Goal: Navigation & Orientation: Go to known website

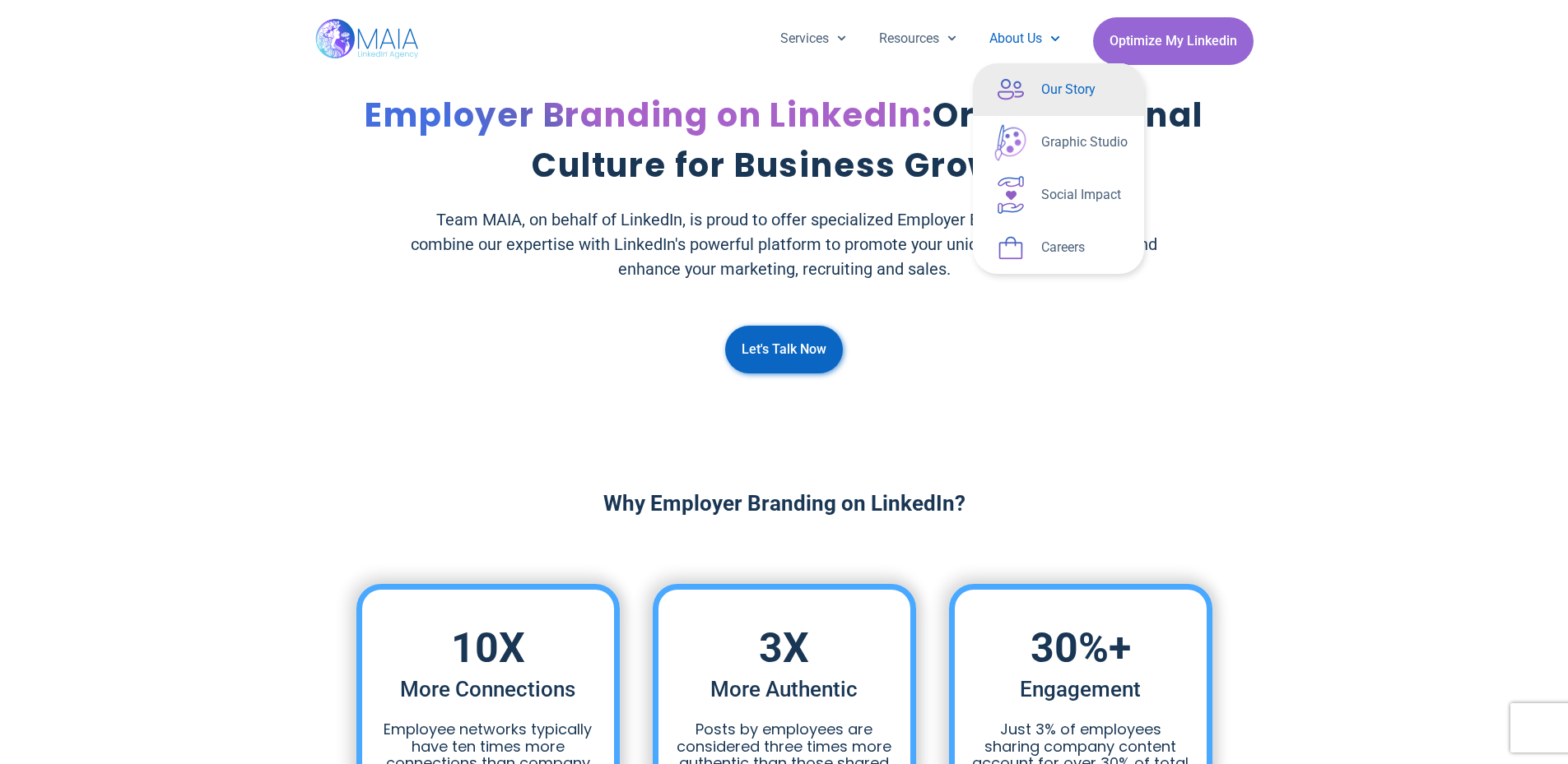
click at [1030, 85] on link "Our Story" at bounding box center [1058, 89] width 171 height 53
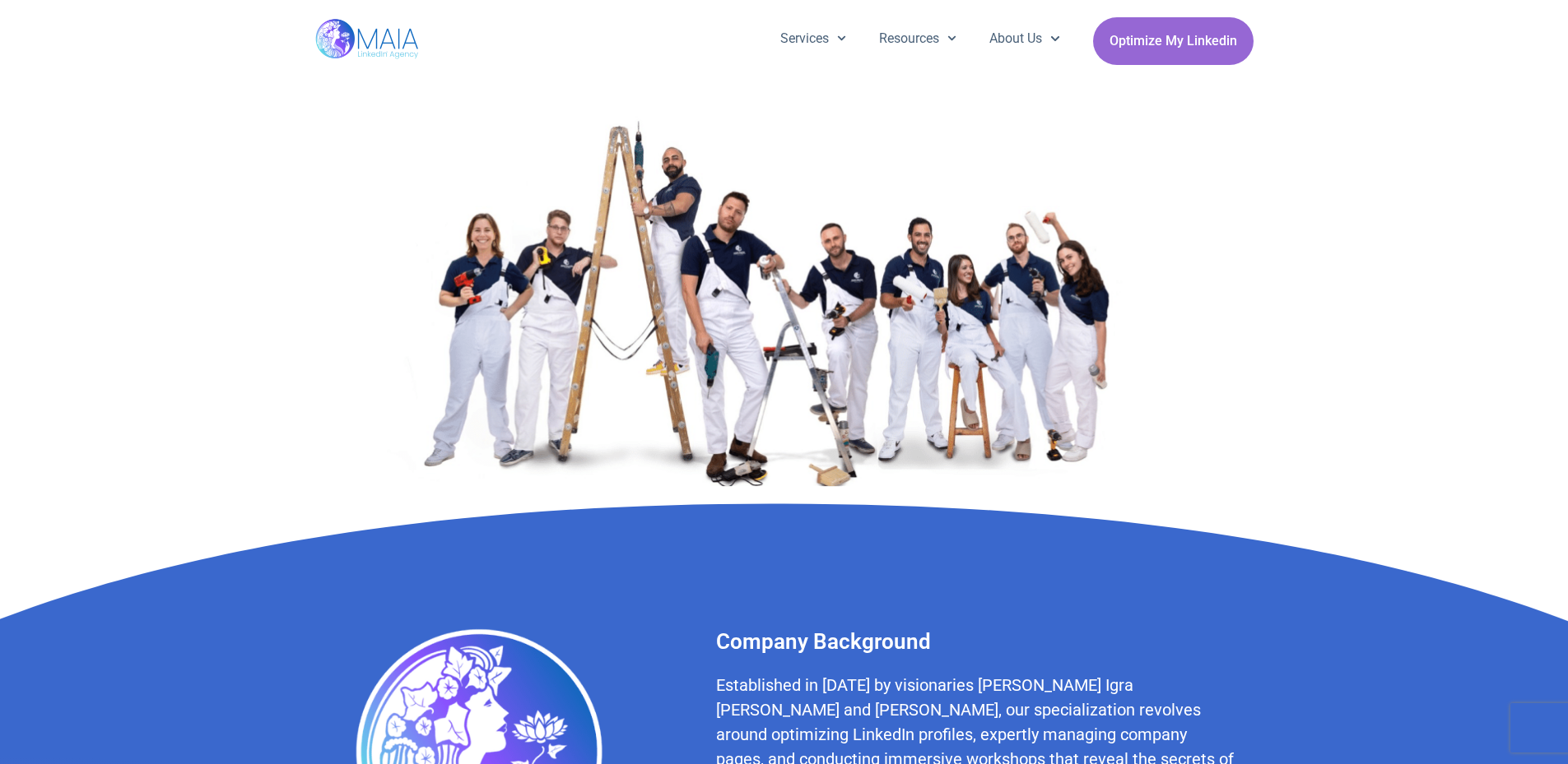
scroll to position [3429, 0]
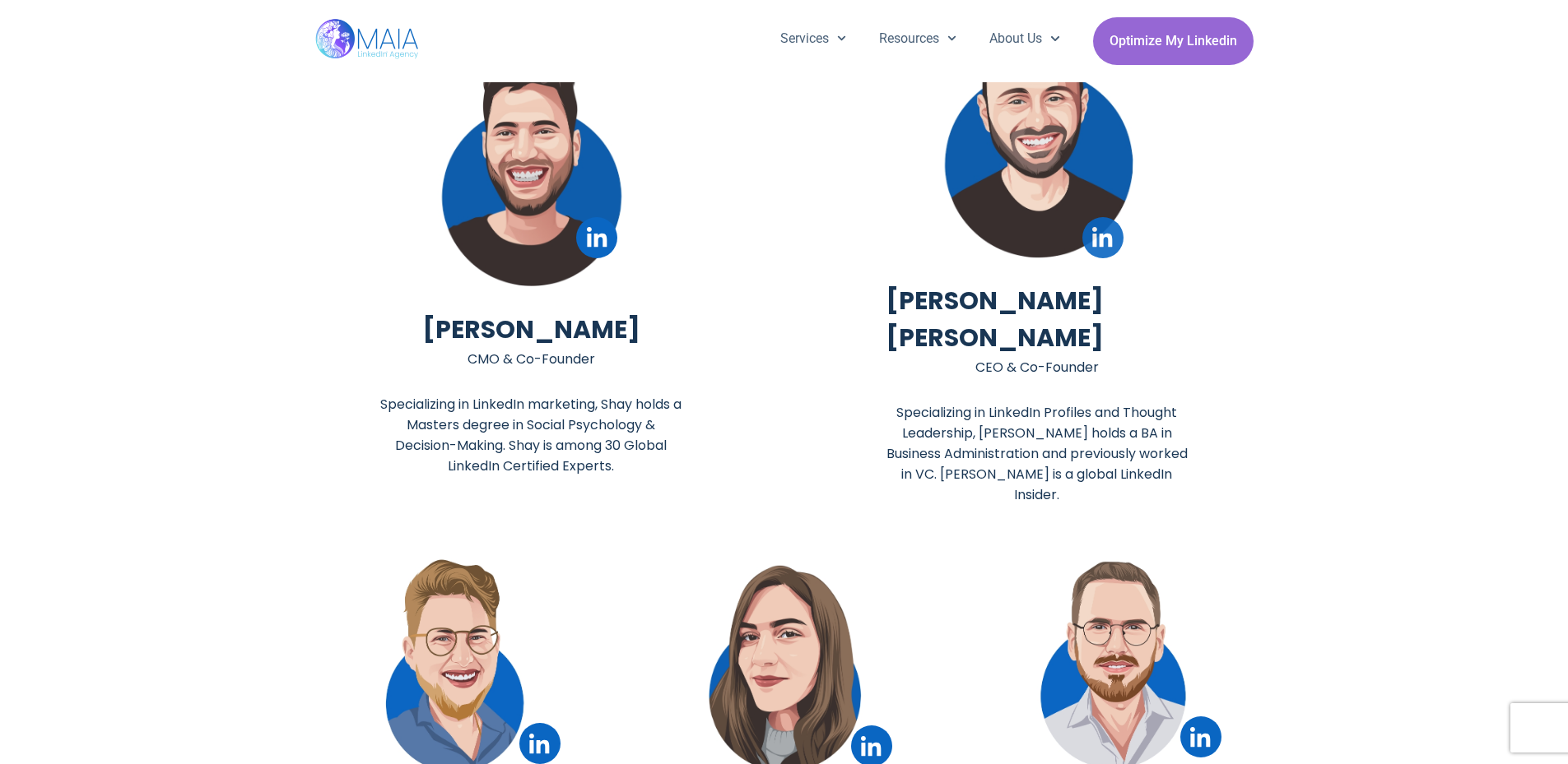
click at [1111, 233] on icon at bounding box center [1102, 237] width 20 height 20
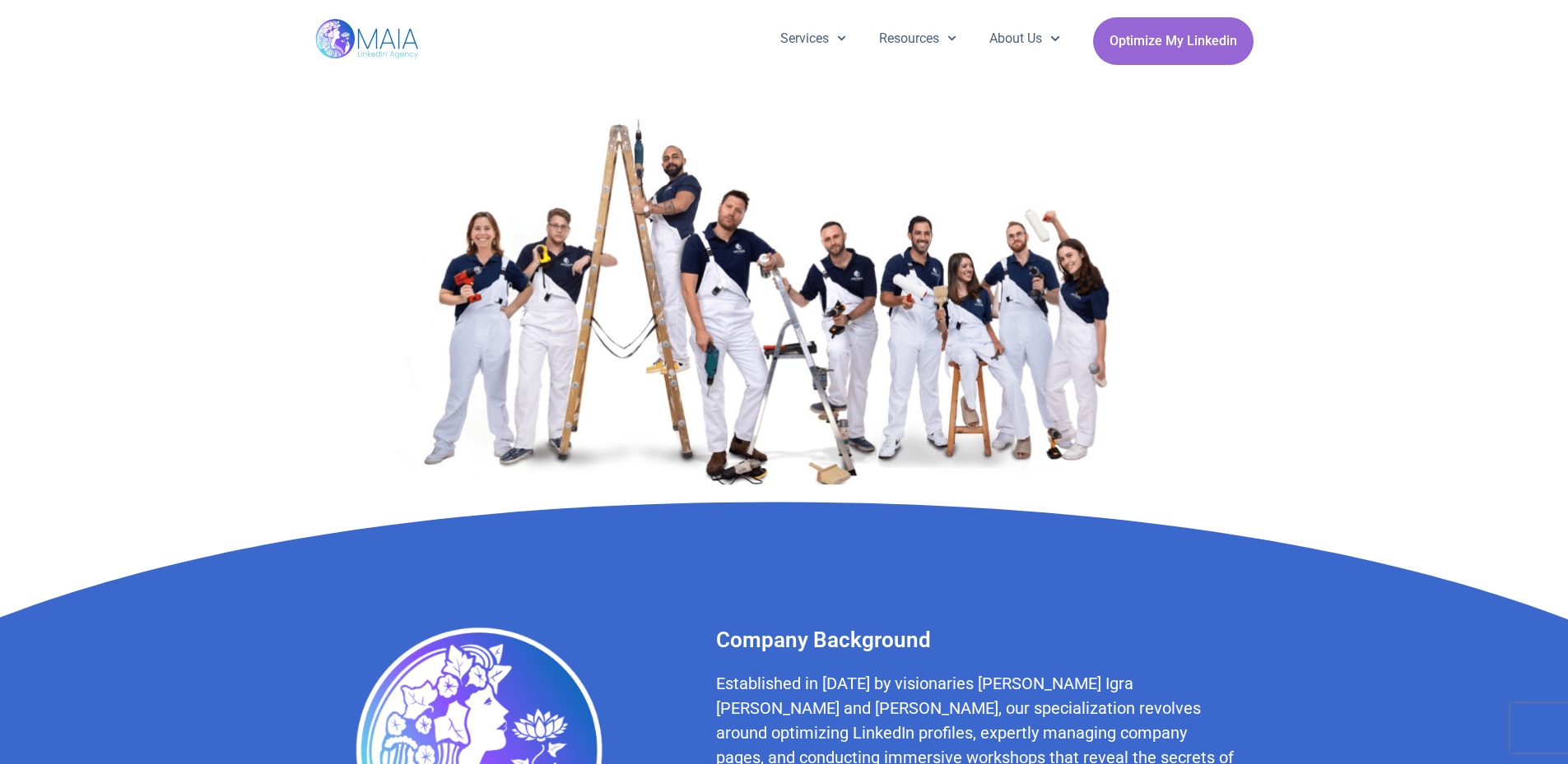
scroll to position [0, 0]
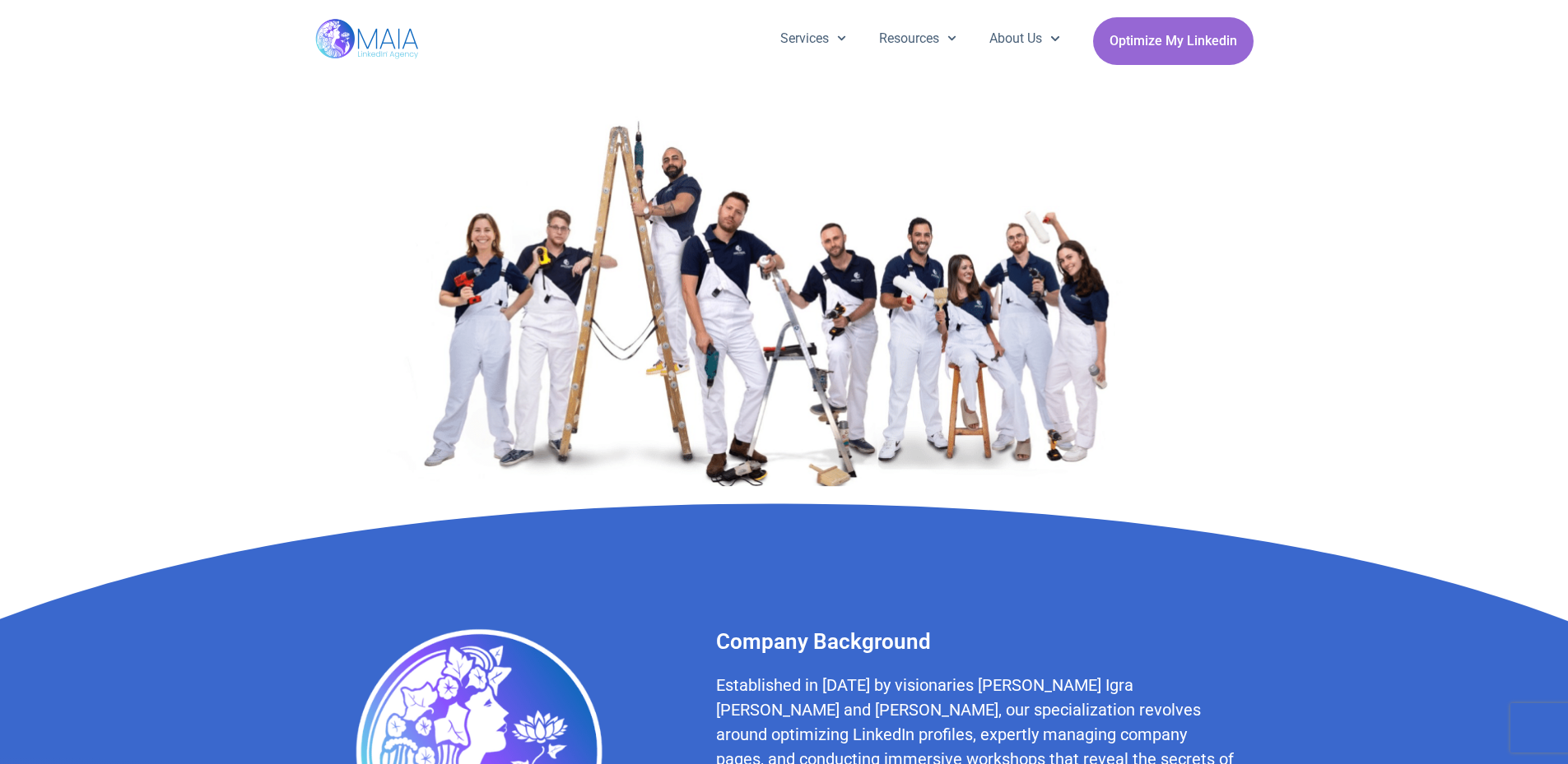
click at [380, 40] on img at bounding box center [368, 41] width 106 height 82
